Goal: Consume media (video, audio)

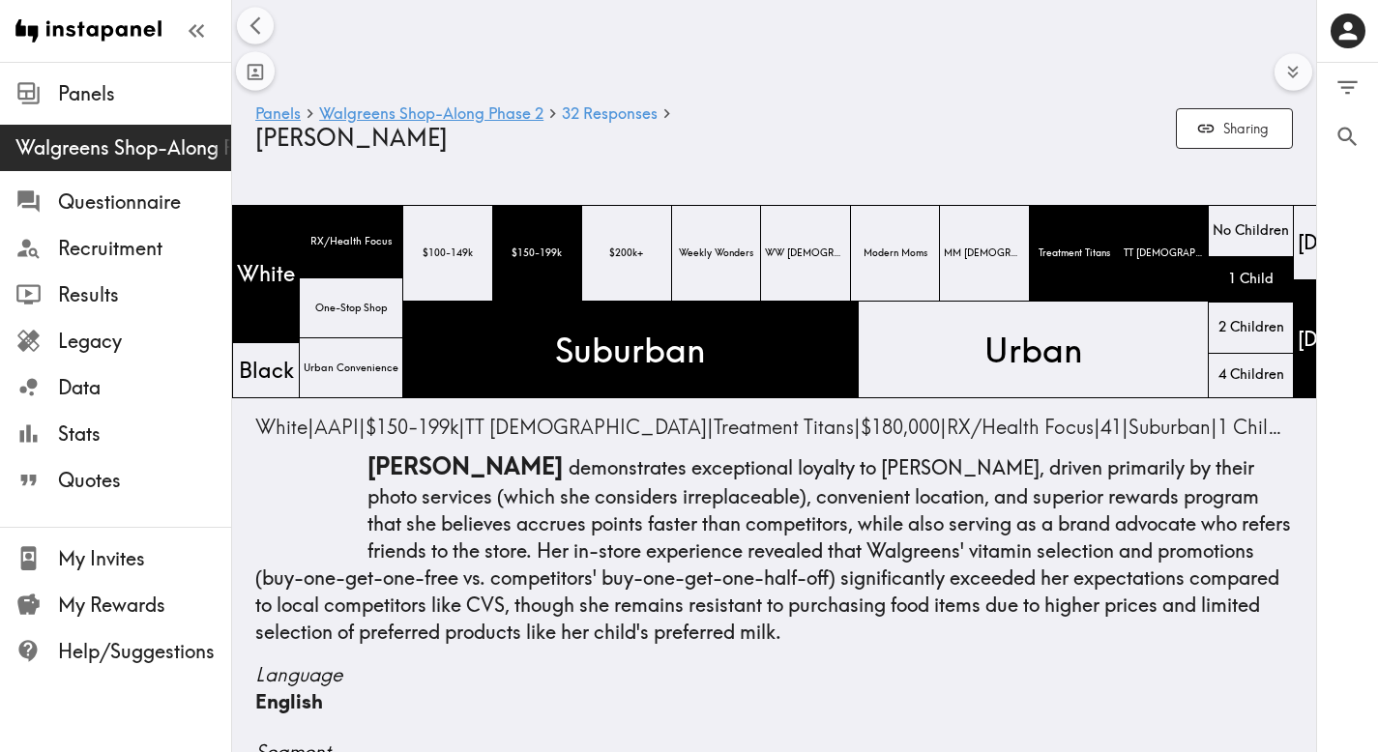
scroll to position [0, 2041]
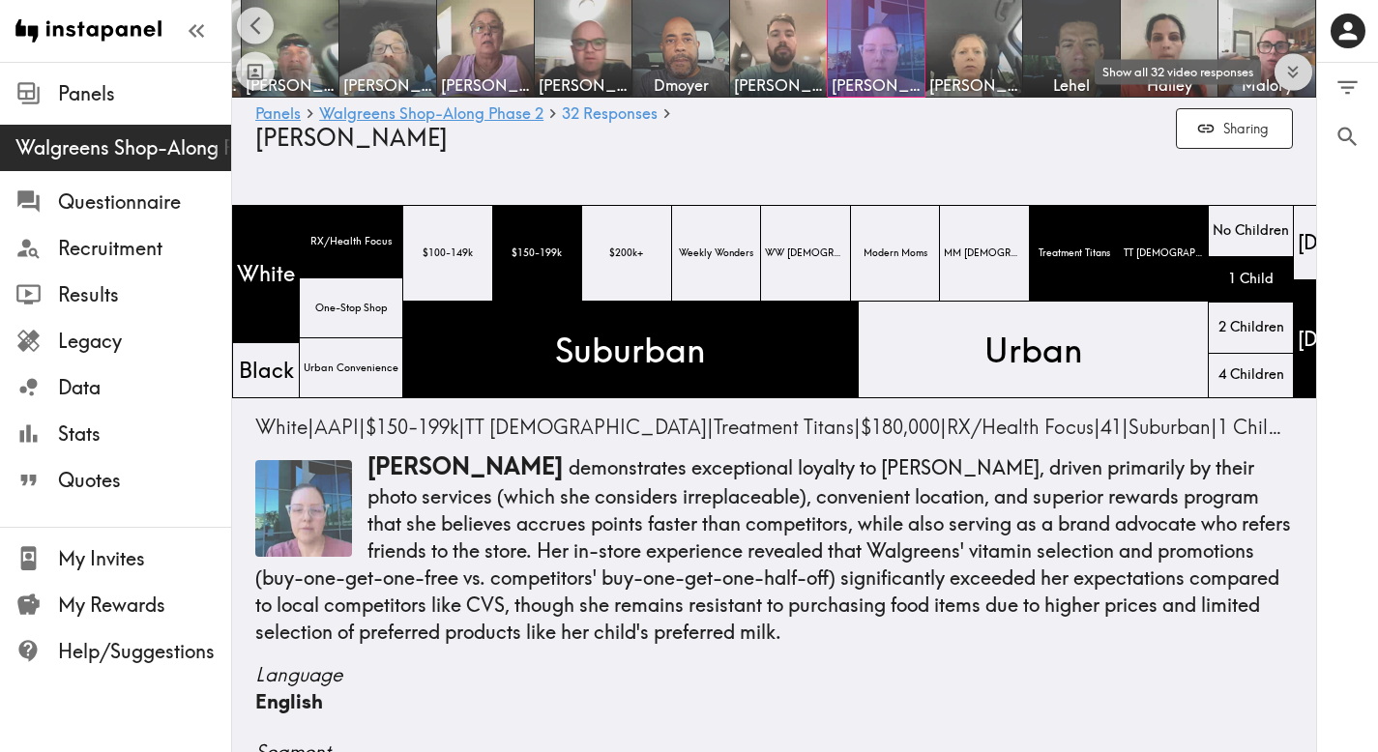
click at [1290, 72] on icon "Expand to show all items" at bounding box center [1293, 72] width 22 height 22
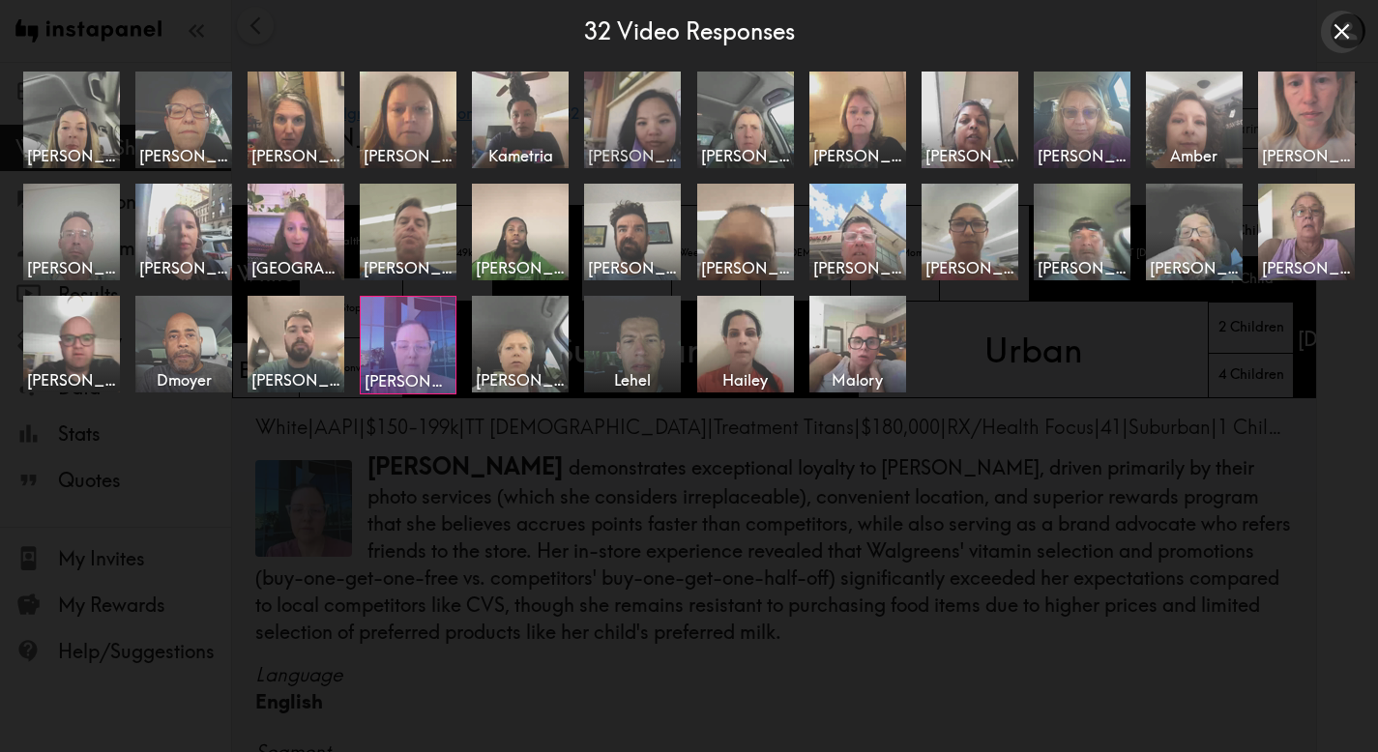
click at [637, 121] on img at bounding box center [633, 120] width 102 height 102
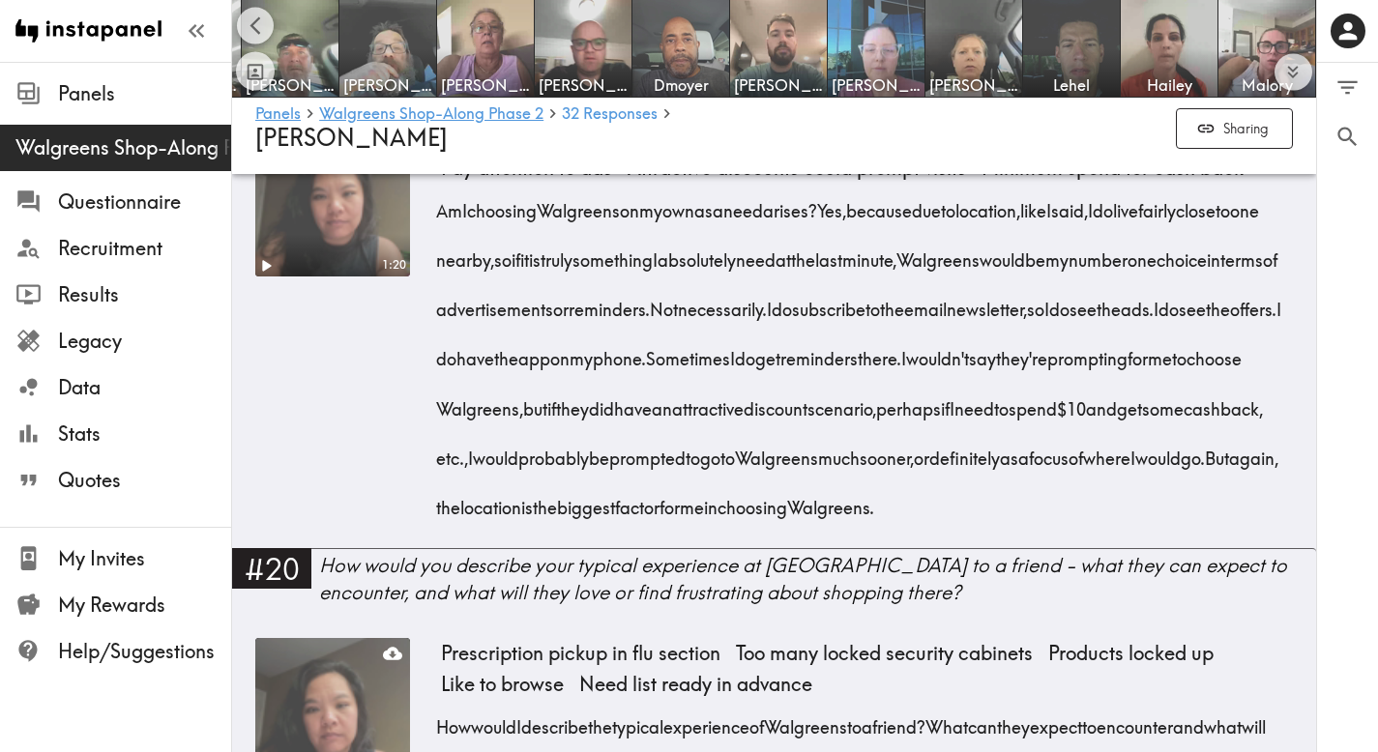
scroll to position [3711, 0]
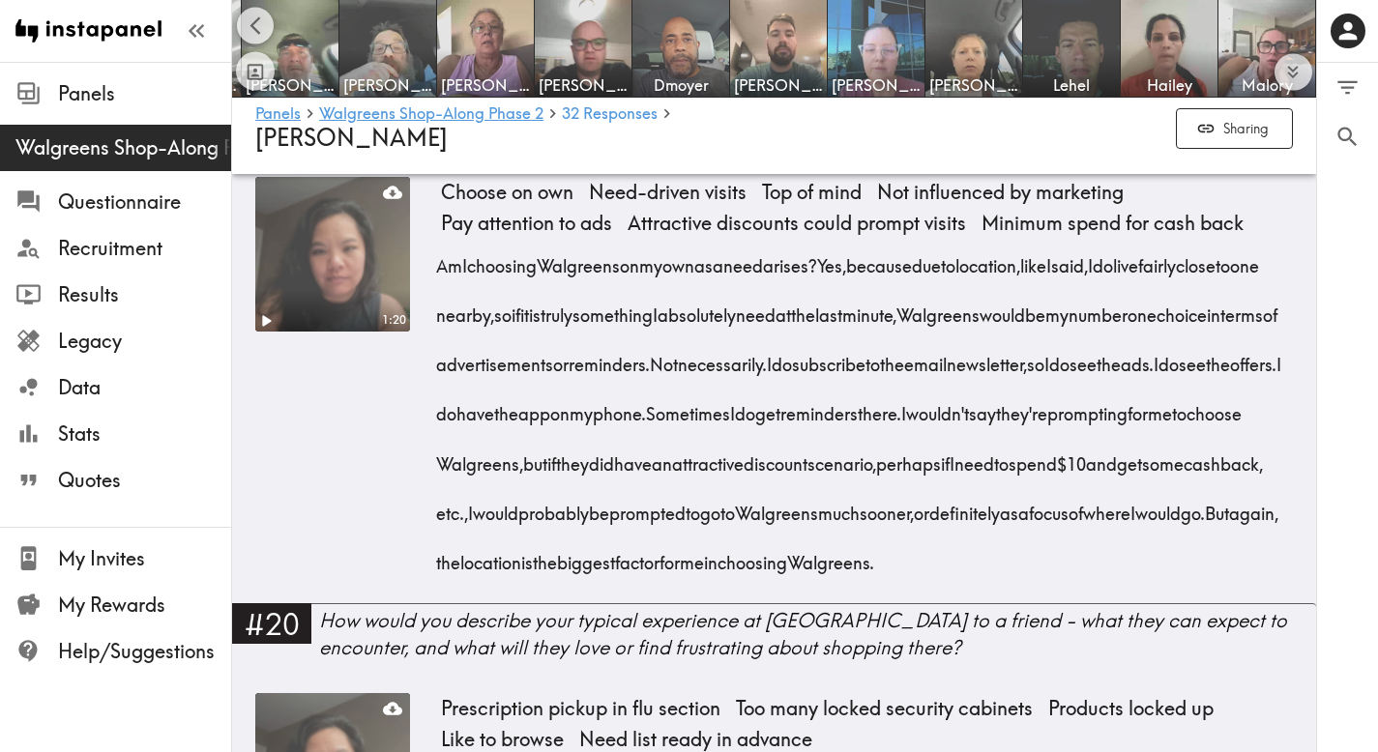
click at [374, 255] on video at bounding box center [332, 254] width 162 height 162
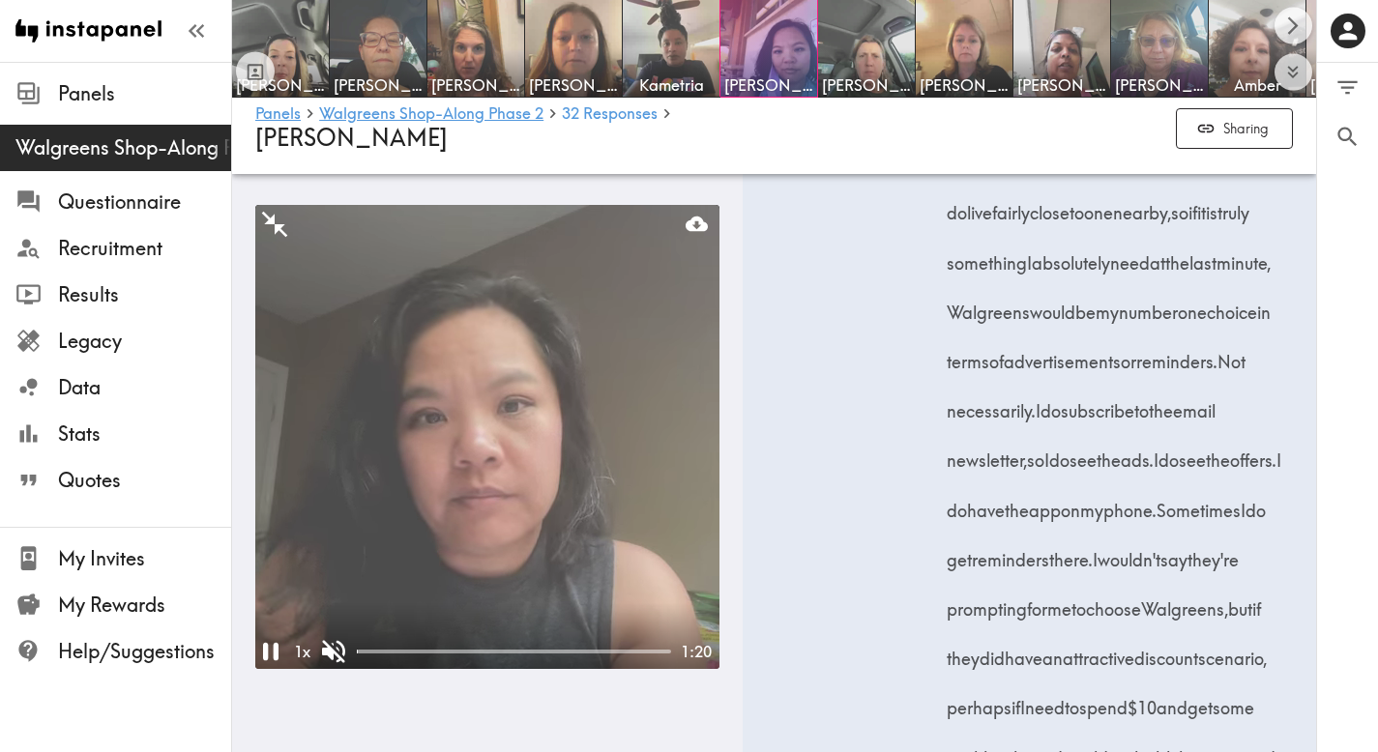
scroll to position [5000, 0]
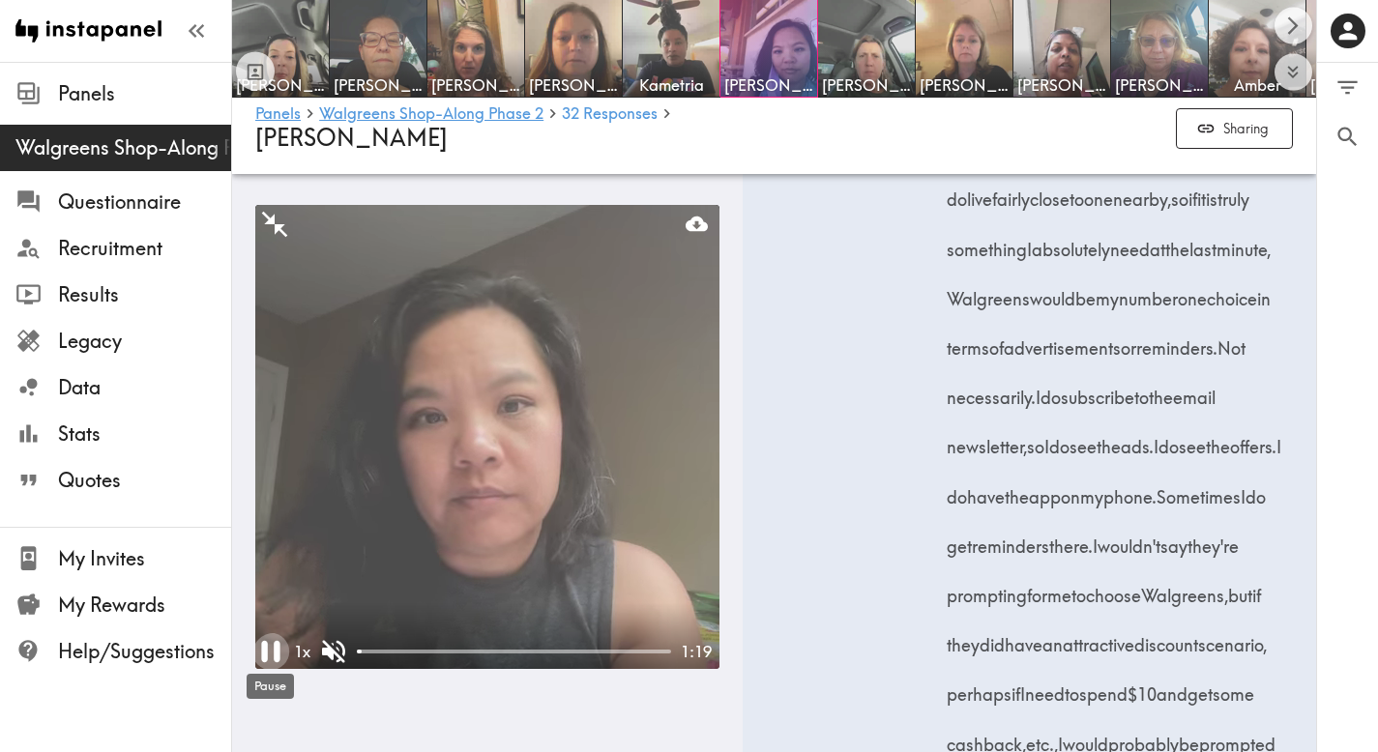
click at [265, 649] on icon "Pause" at bounding box center [270, 651] width 18 height 21
click at [265, 649] on icon "Play" at bounding box center [272, 651] width 15 height 19
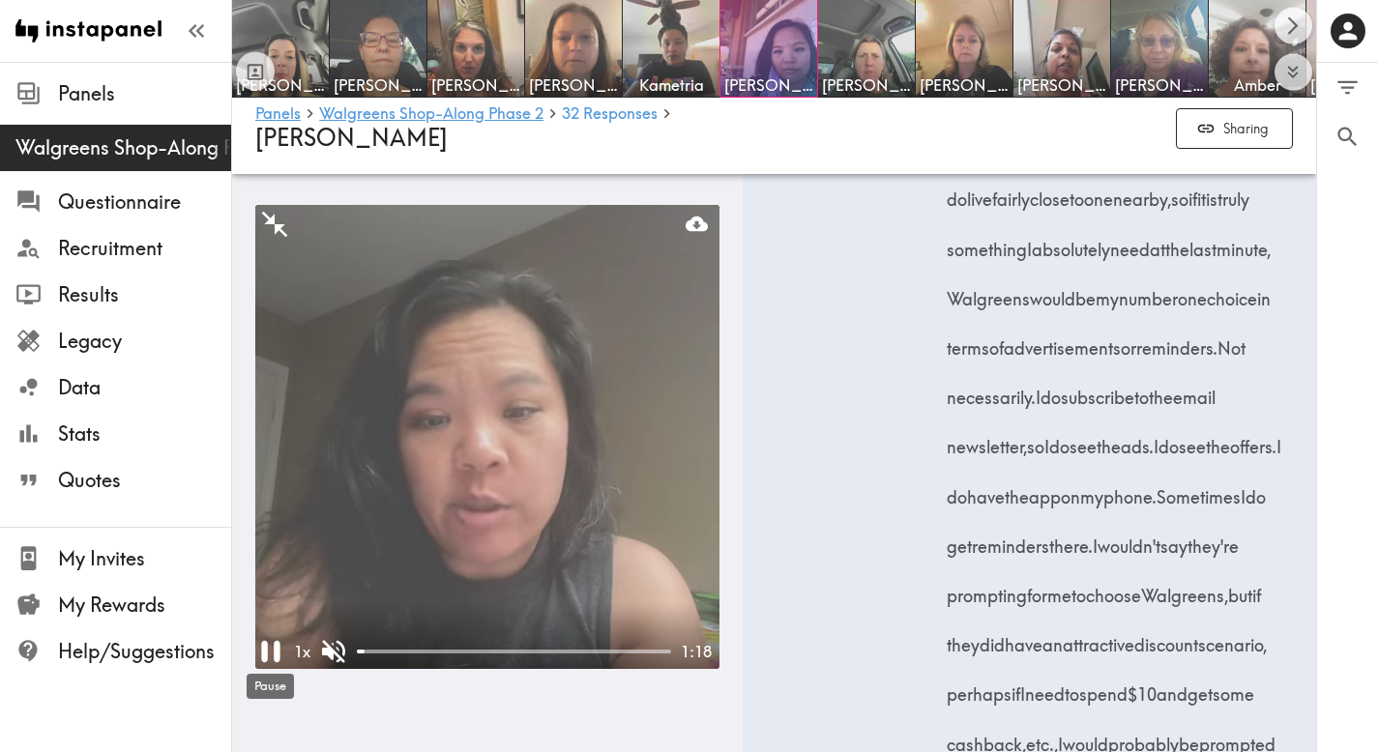
click at [265, 649] on icon "Pause" at bounding box center [270, 651] width 18 height 21
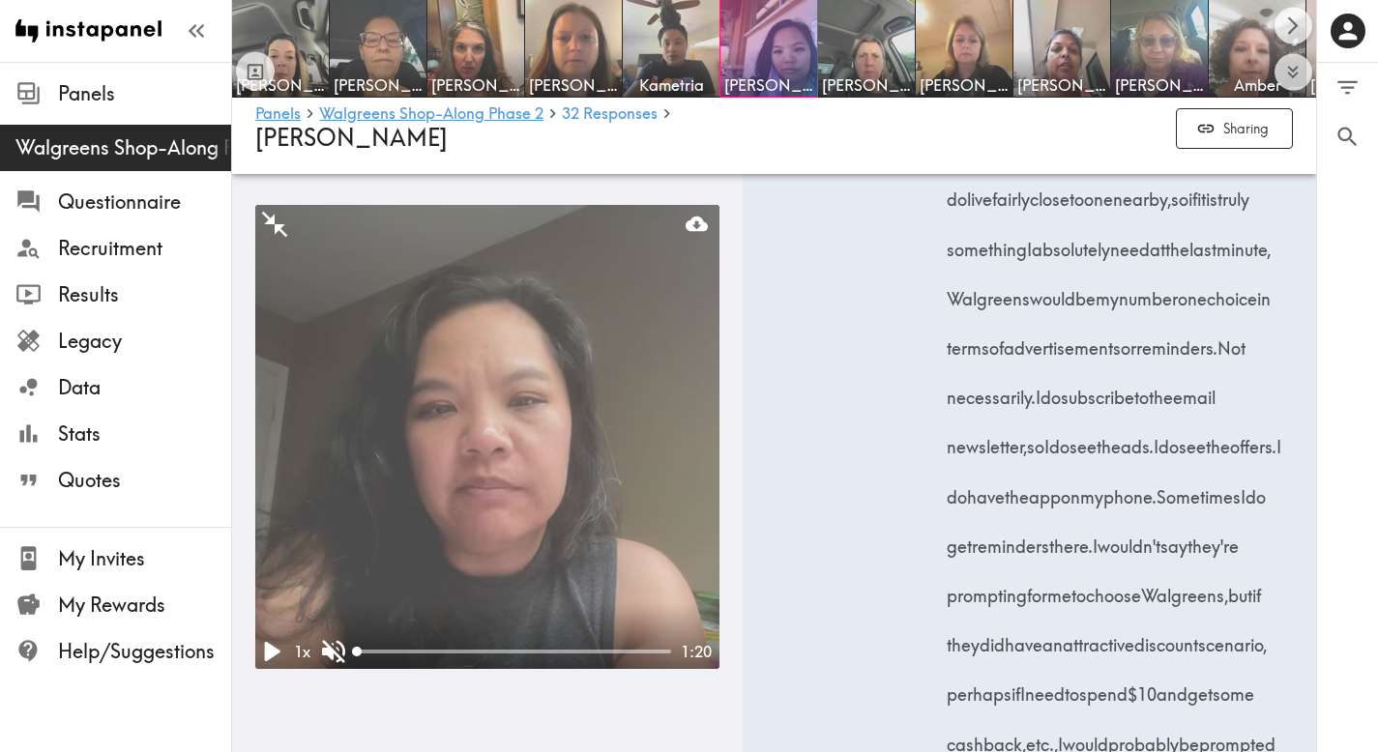
drag, startPoint x: 365, startPoint y: 648, endPoint x: 349, endPoint y: 652, distance: 15.9
click at [349, 652] on div "1 x 1:20" at bounding box center [487, 652] width 464 height 33
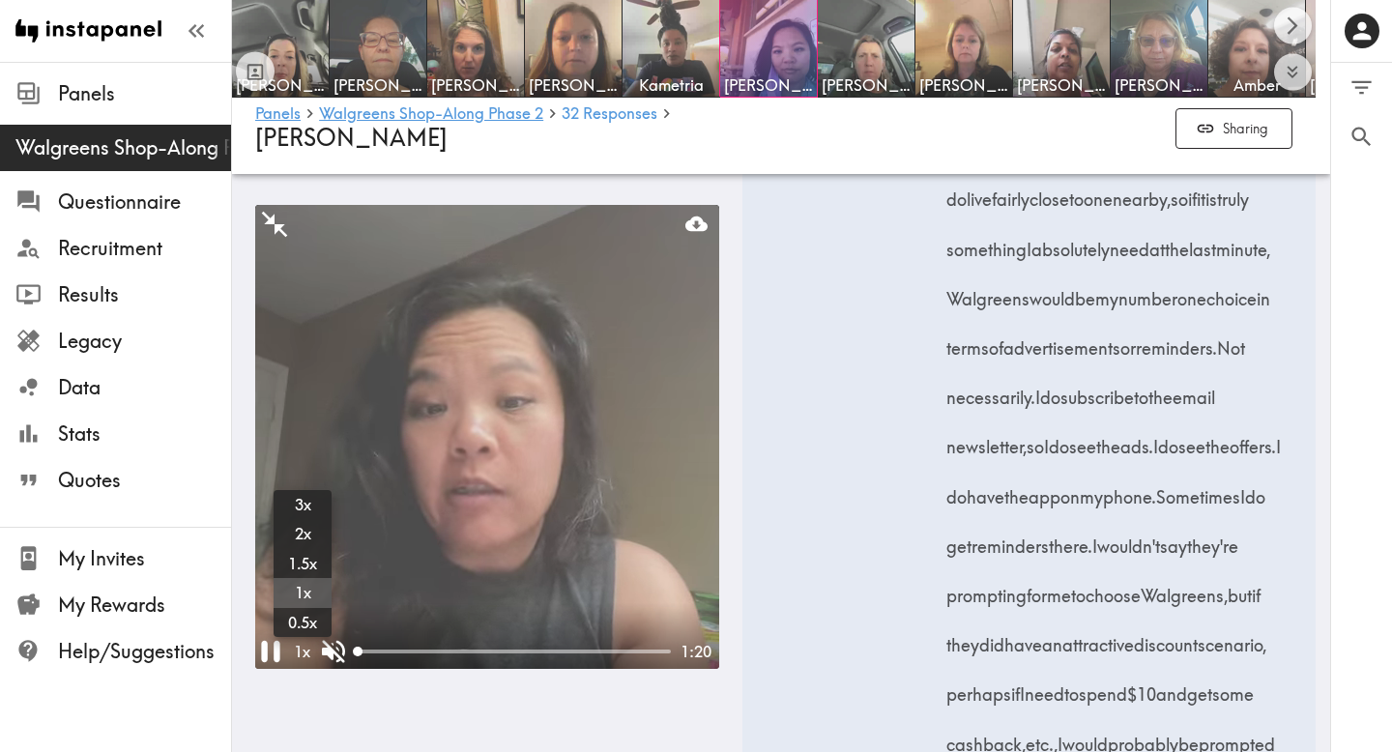
click at [274, 644] on icon "Pause" at bounding box center [270, 651] width 18 height 21
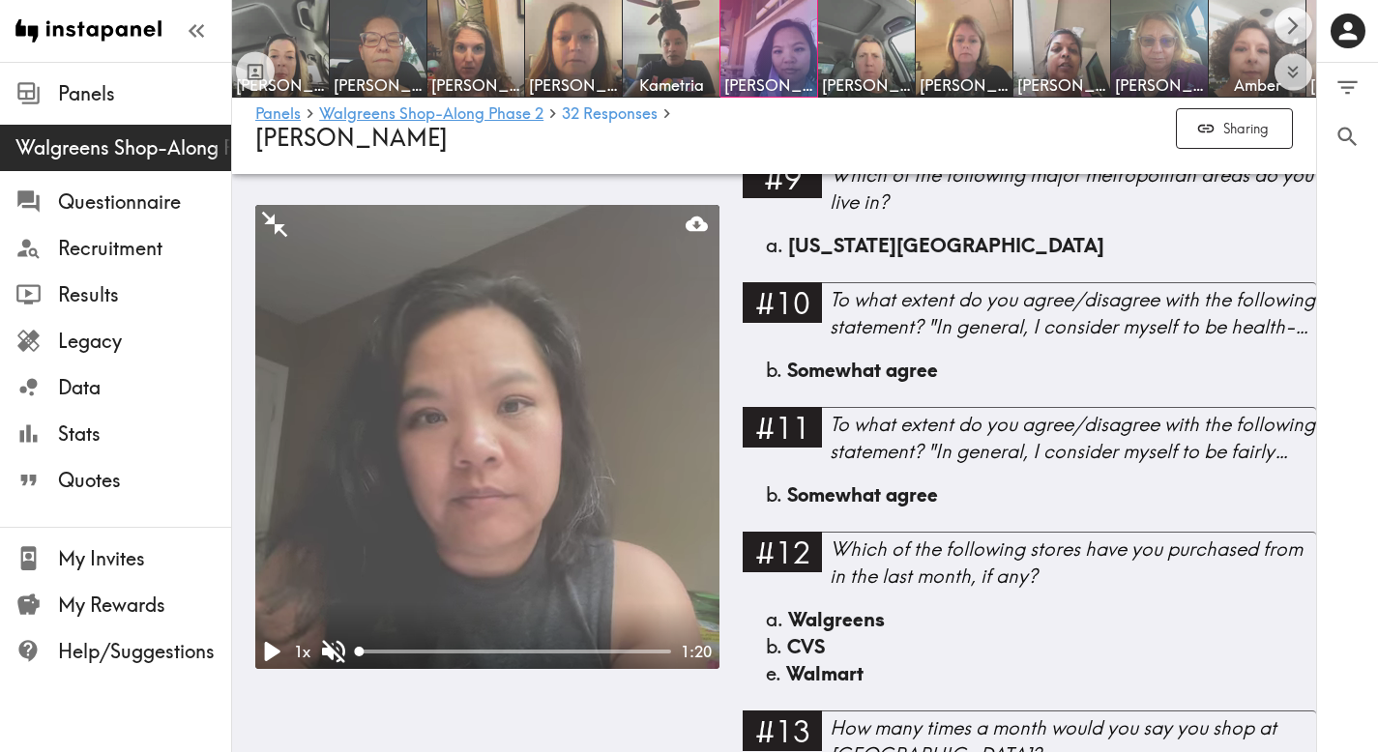
scroll to position [1627, 0]
